Goal: Task Accomplishment & Management: Complete application form

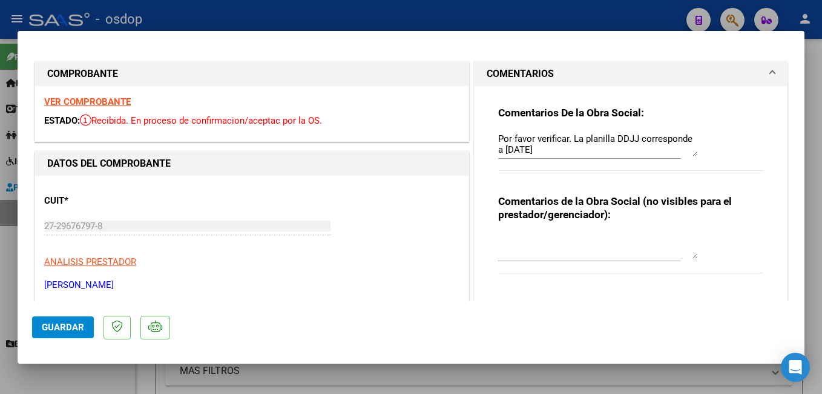
scroll to position [545, 0]
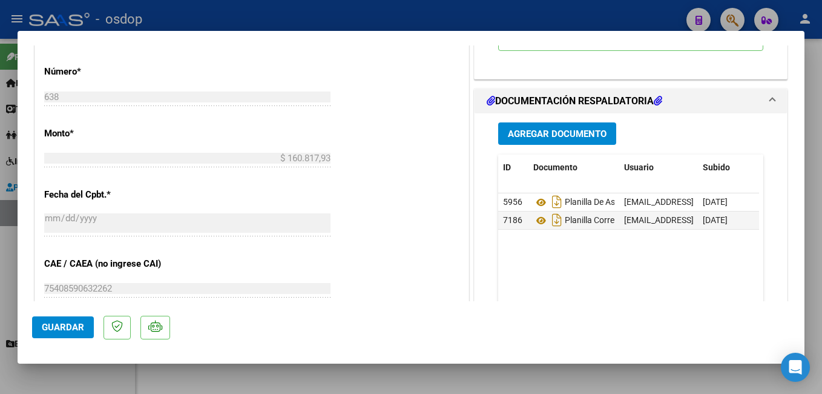
click at [273, 22] on div at bounding box center [411, 197] width 822 height 394
type input "$ 0,00"
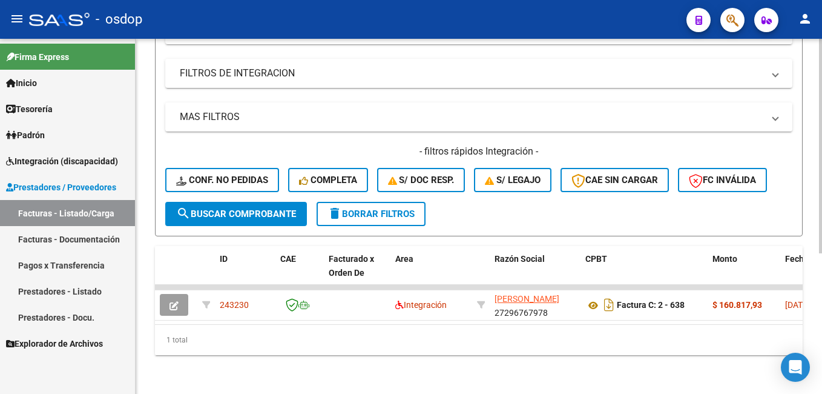
scroll to position [263, 0]
